Goal: Navigation & Orientation: Go to known website

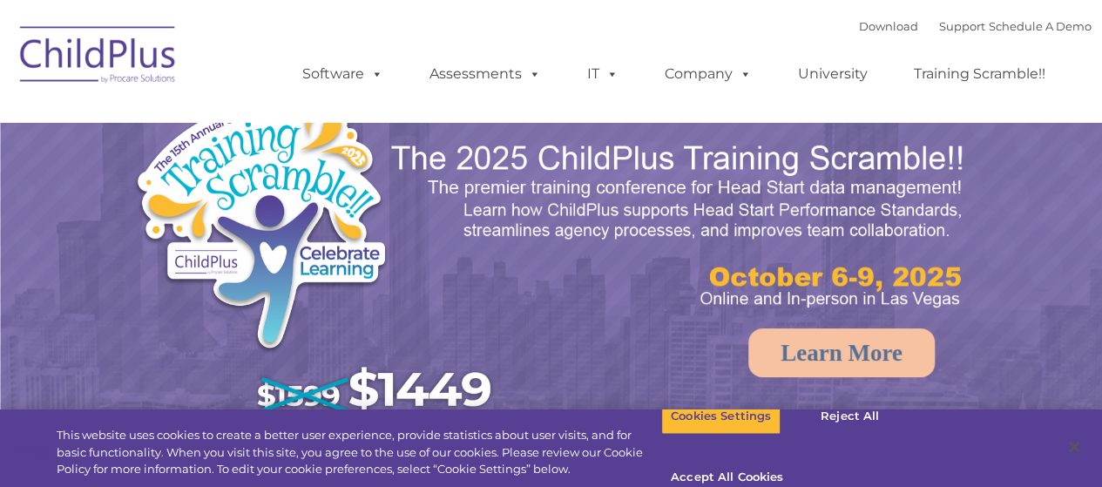
select select "MEDIUM"
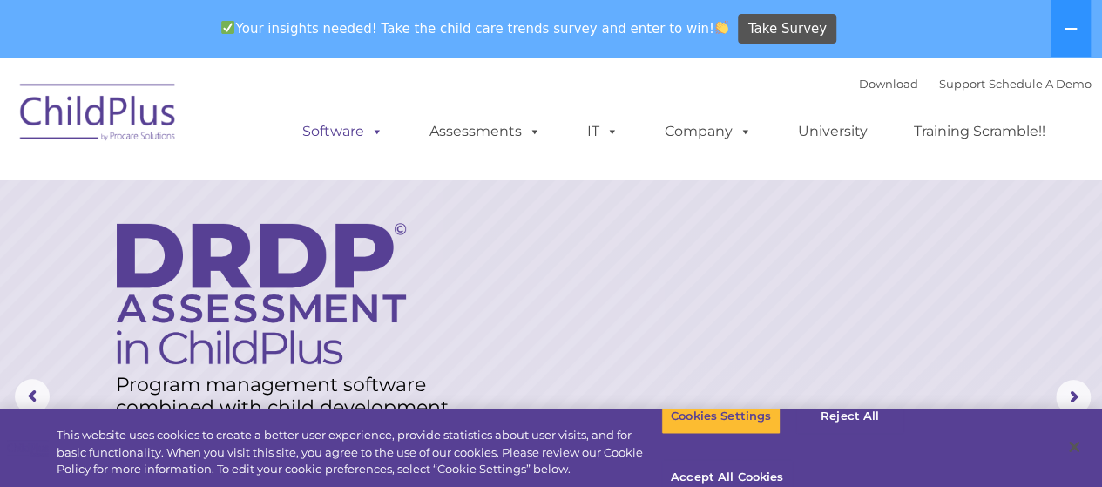
click at [365, 132] on span at bounding box center [373, 131] width 19 height 17
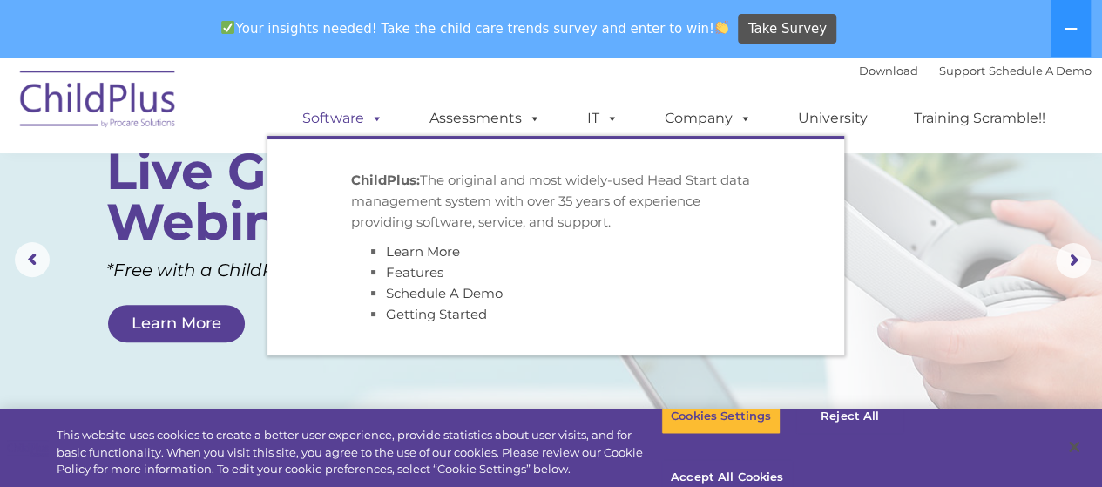
scroll to position [138, 0]
click at [1070, 251] on rs-arrow at bounding box center [1073, 259] width 35 height 35
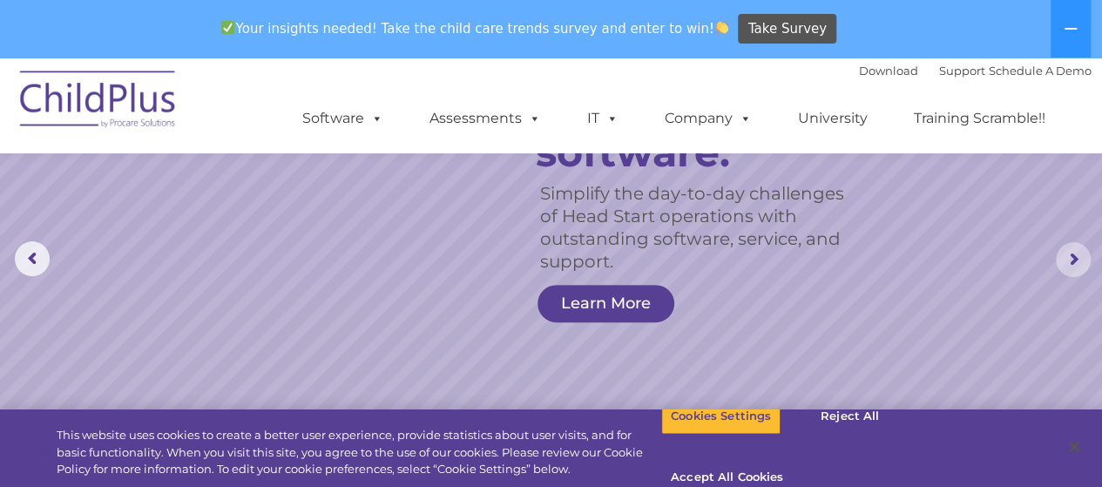
click at [1083, 267] on rs-arrow at bounding box center [1073, 259] width 35 height 35
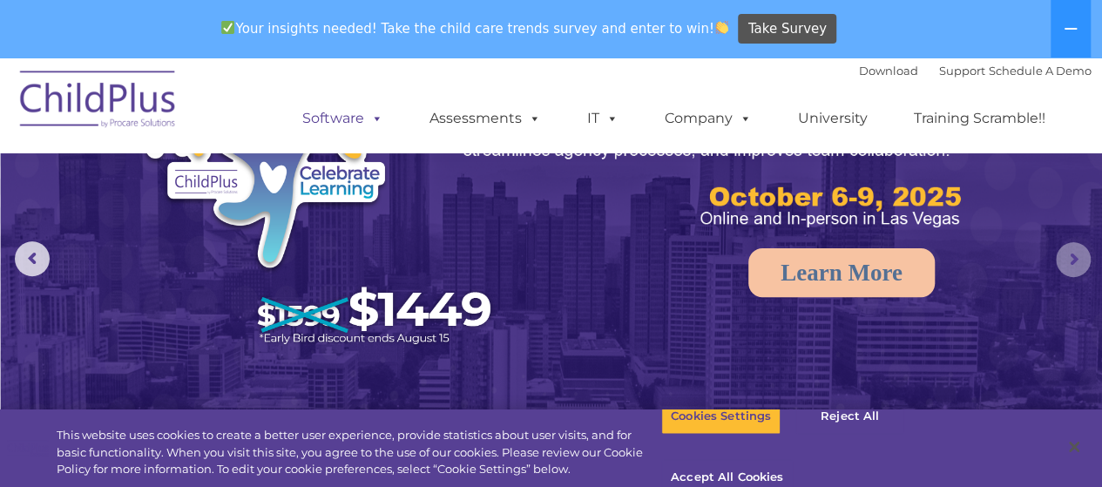
click at [378, 113] on span at bounding box center [373, 118] width 19 height 17
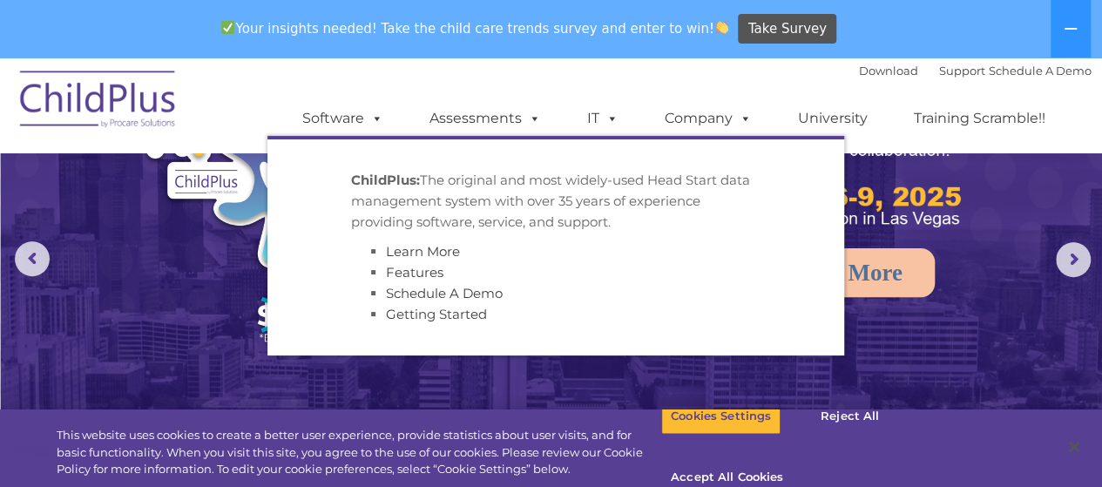
click at [396, 179] on strong "ChildPlus:" at bounding box center [385, 180] width 69 height 17
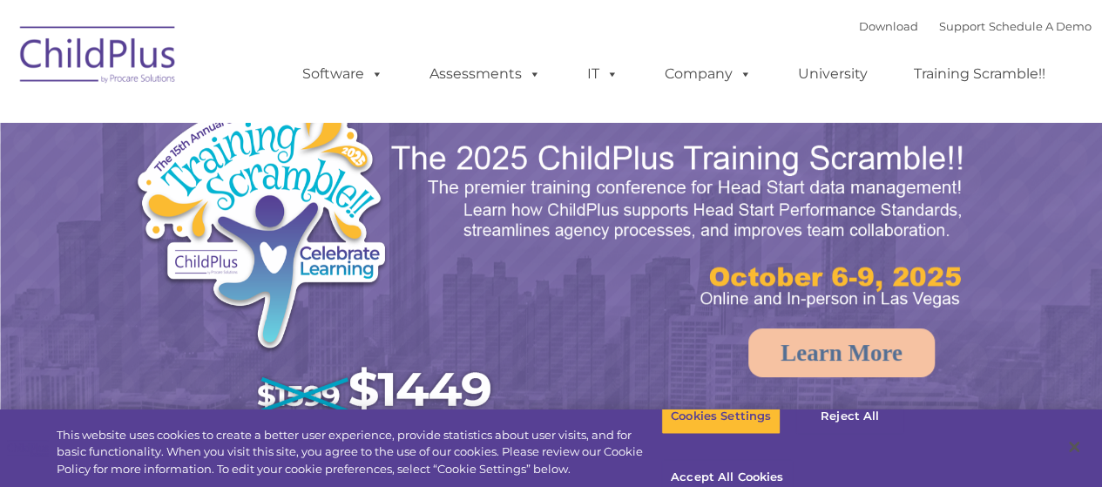
select select "MEDIUM"
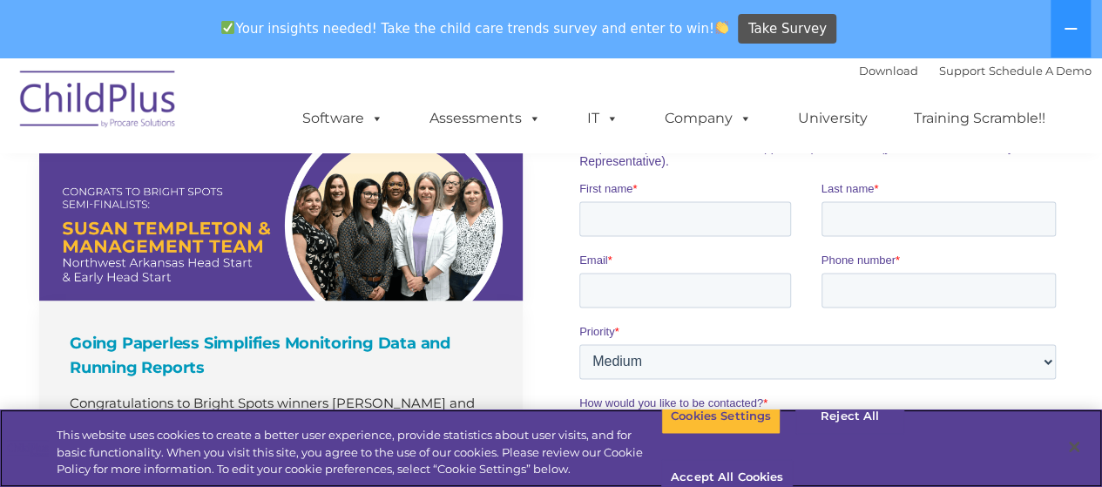
scroll to position [1239, 0]
